Goal: Information Seeking & Learning: Learn about a topic

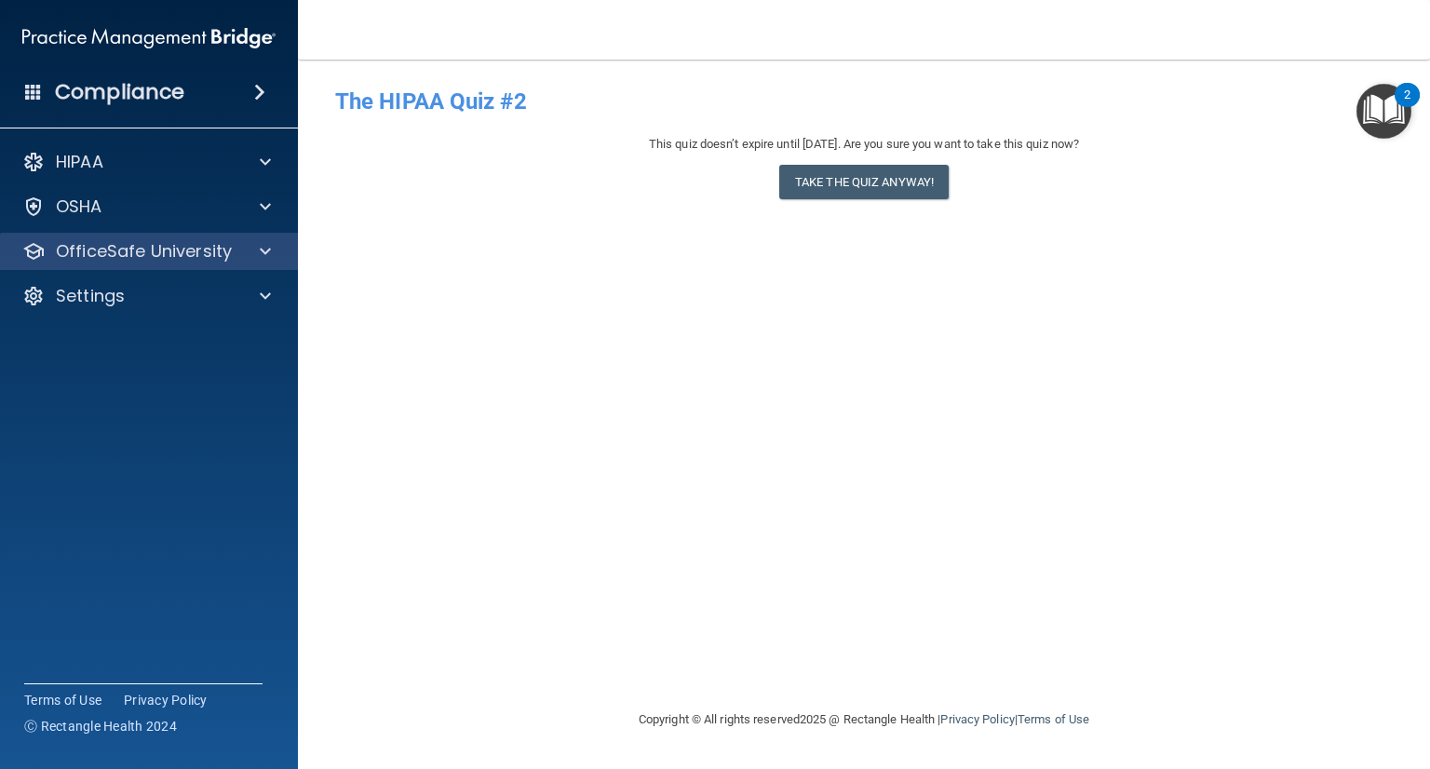
click at [218, 267] on div "OfficeSafe University" at bounding box center [149, 251] width 299 height 37
click at [273, 242] on div at bounding box center [262, 251] width 47 height 22
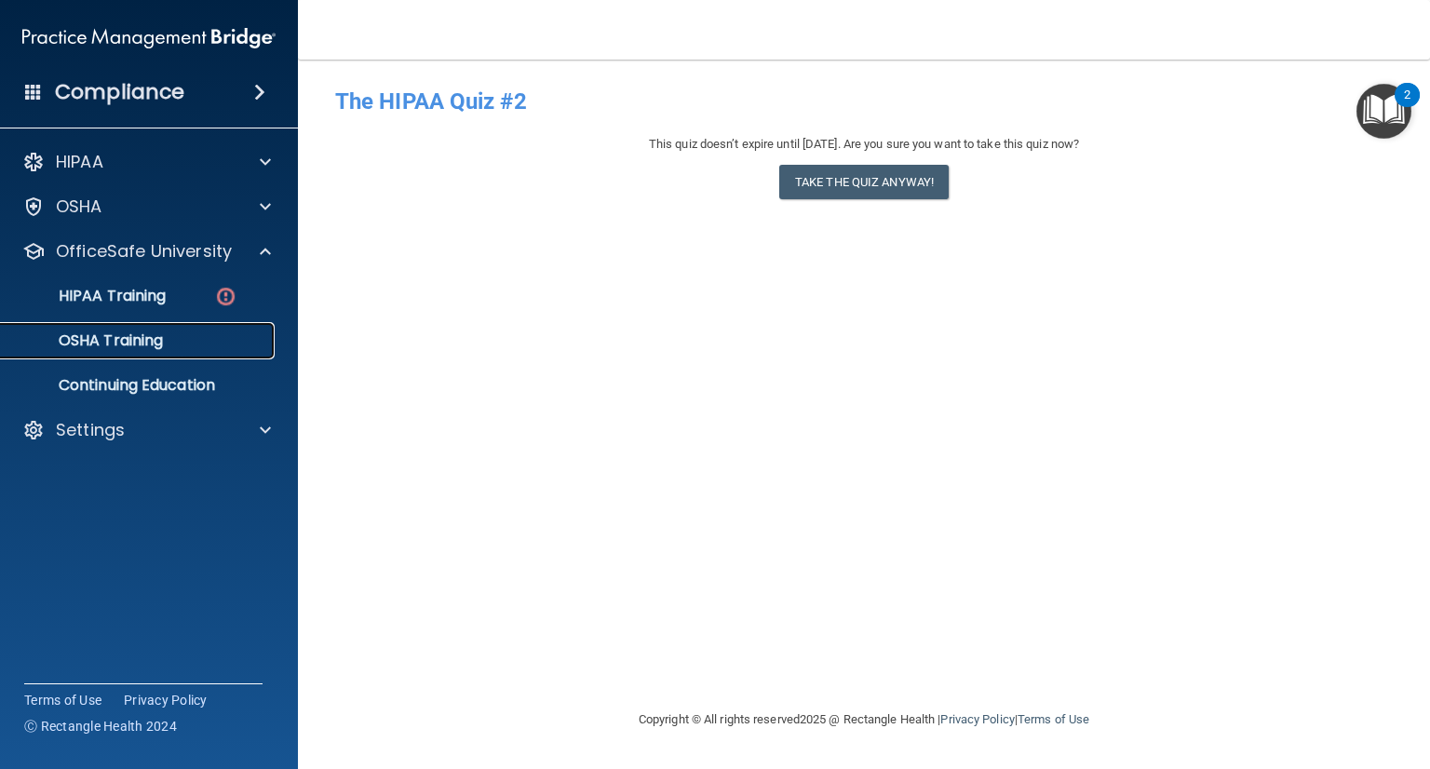
click at [163, 345] on p "OSHA Training" at bounding box center [87, 340] width 151 height 19
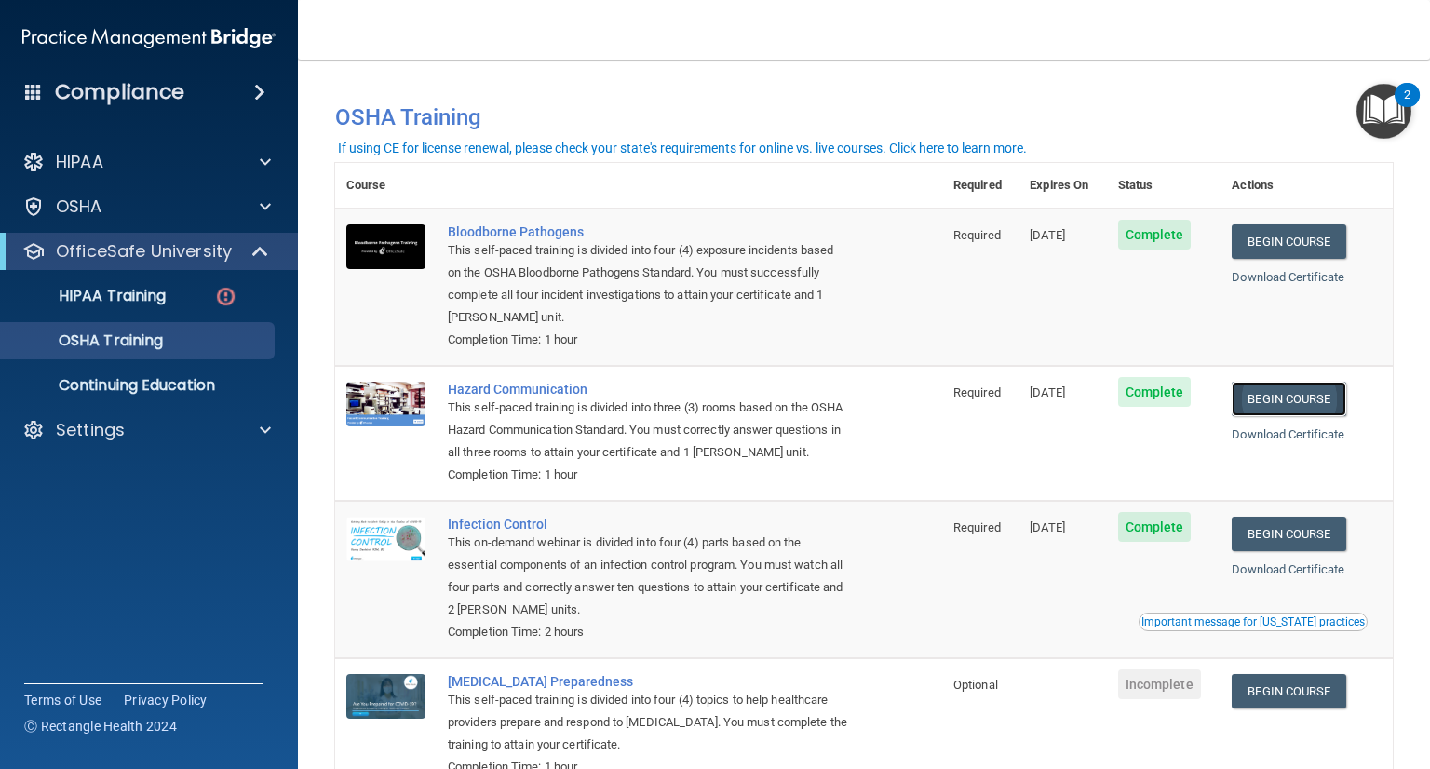
click at [1321, 399] on link "Begin Course" at bounding box center [1289, 399] width 114 height 34
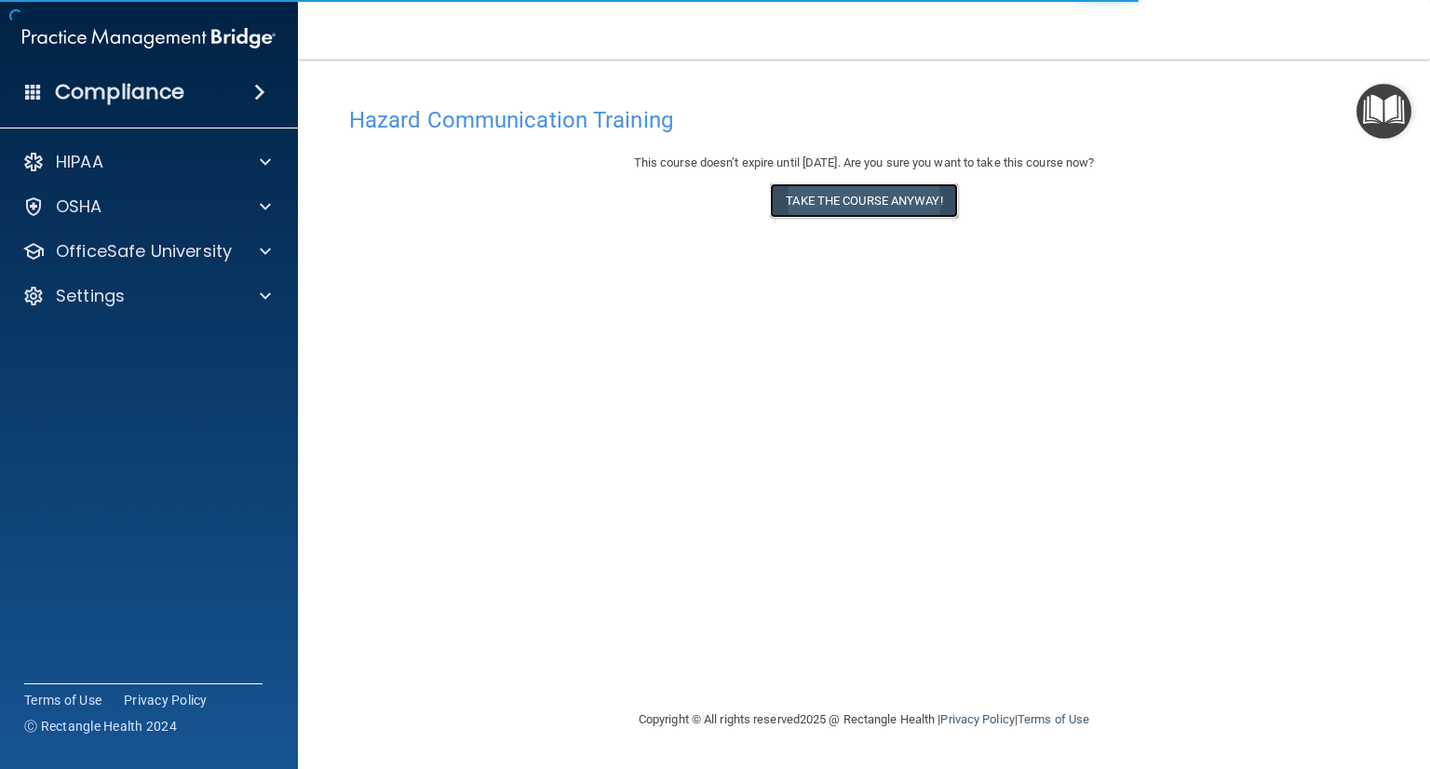
click at [901, 198] on button "Take the course anyway!" at bounding box center [863, 200] width 187 height 34
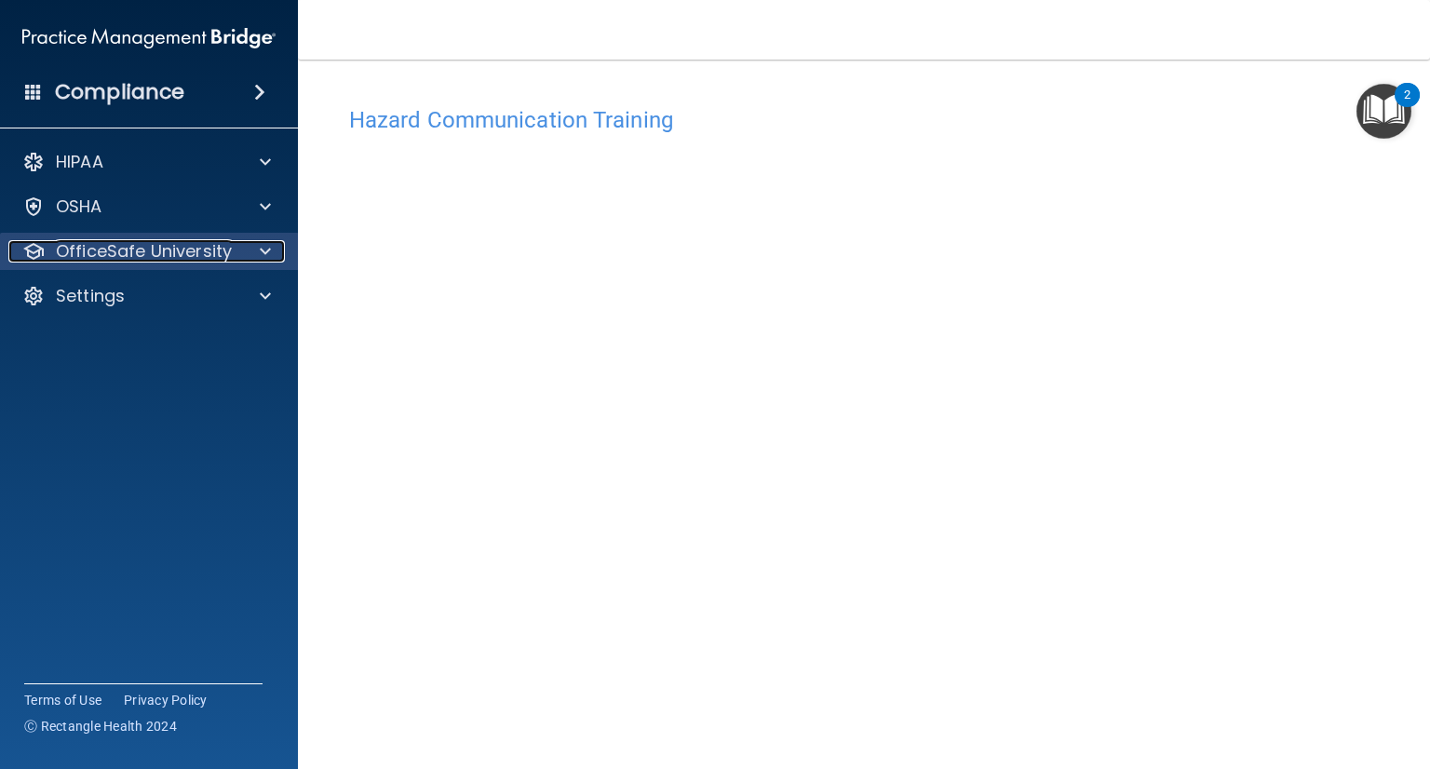
click at [152, 250] on p "OfficeSafe University" at bounding box center [144, 251] width 176 height 22
